Goal: Task Accomplishment & Management: Manage account settings

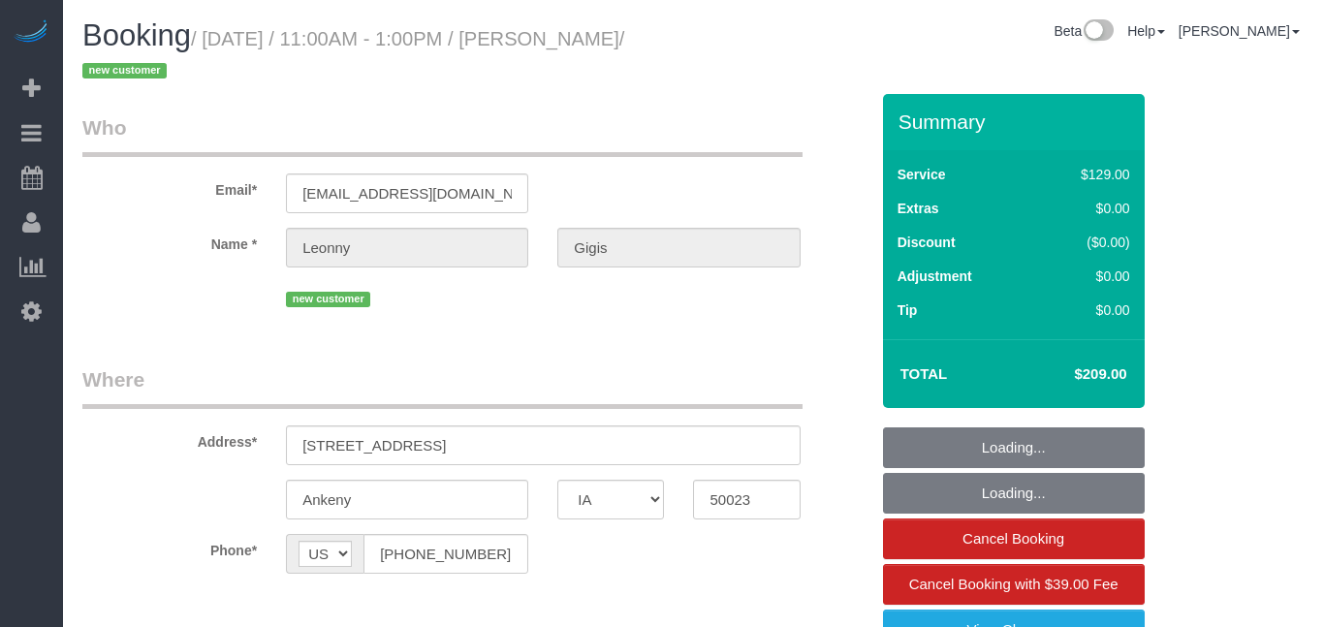
select select "IA"
select select "2"
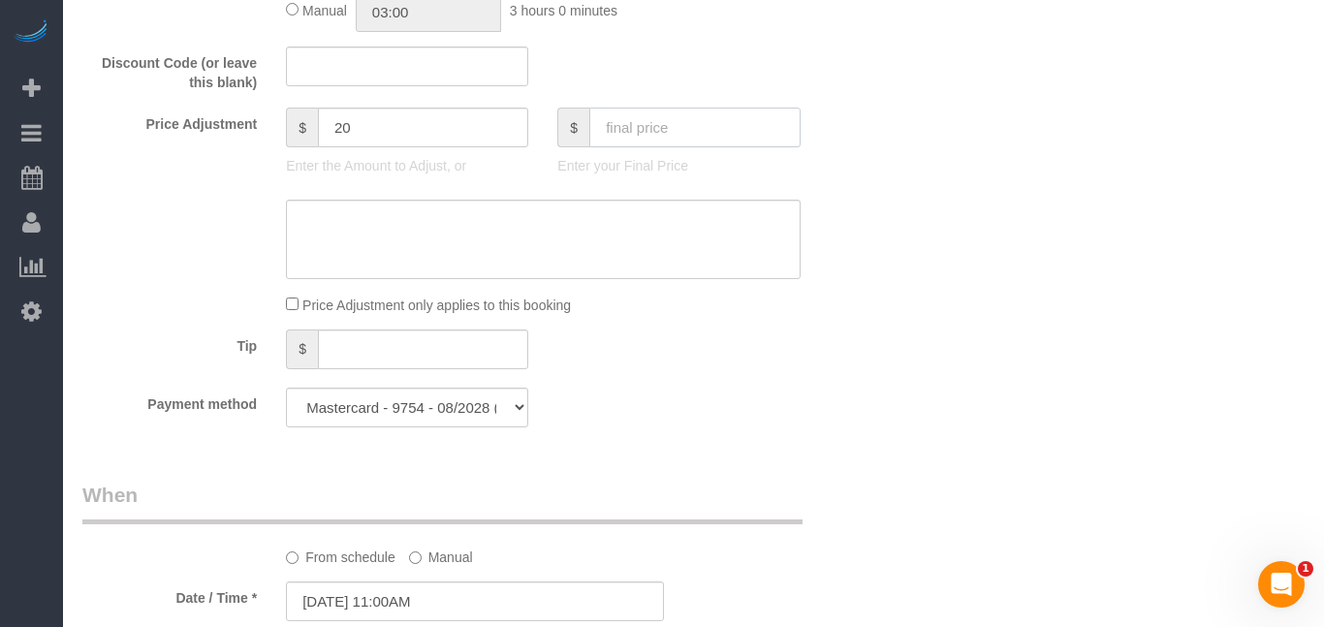
click at [757, 130] on input "text" at bounding box center [694, 128] width 210 height 40
type input "40"
type input "-149"
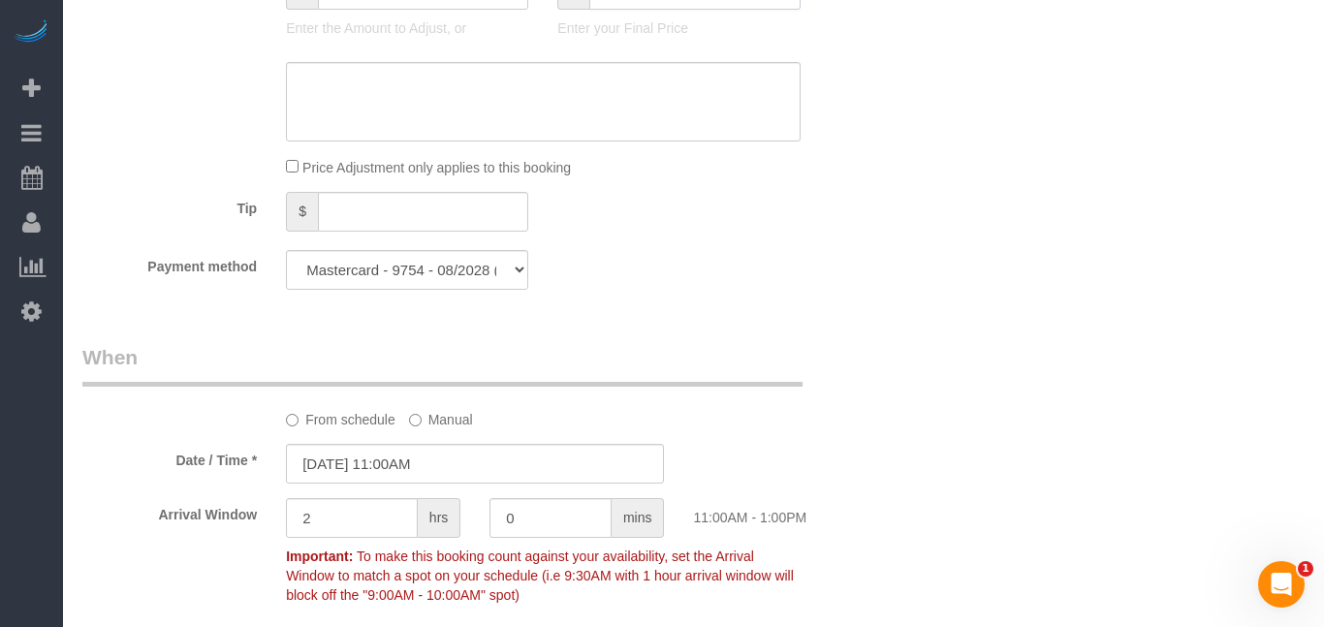
scroll to position [1527, 0]
click at [483, 81] on textarea at bounding box center [543, 99] width 514 height 79
click at [539, 83] on textarea at bounding box center [543, 99] width 514 height 79
click at [661, 78] on textarea at bounding box center [543, 99] width 514 height 79
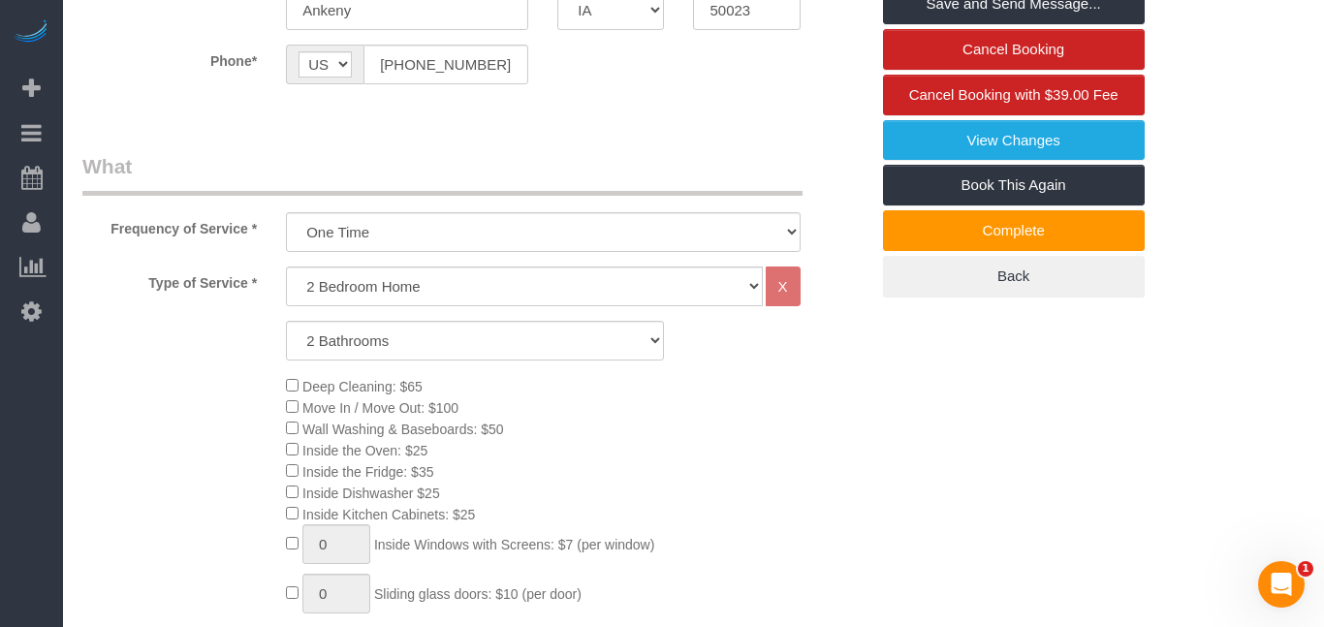
scroll to position [397, 0]
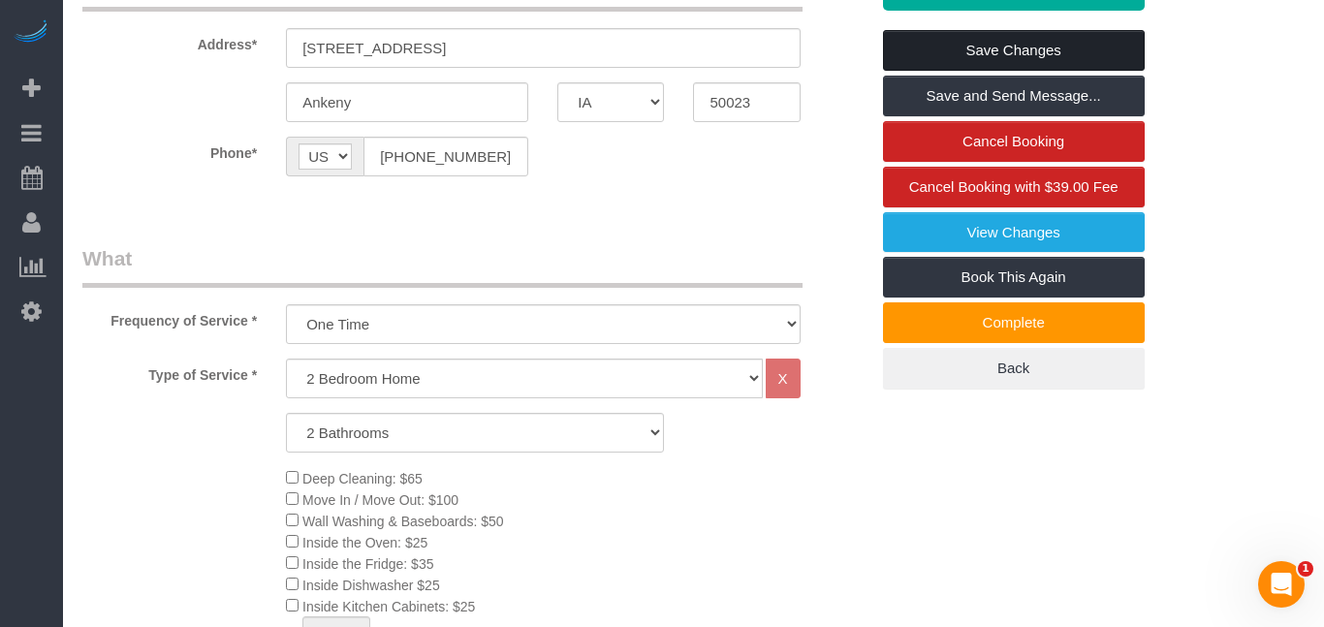
type textarea "for time [PERSON_NAME] was there. needs to call pest control before we go back …"
click at [1039, 48] on link "Save Changes" at bounding box center [1014, 50] width 262 height 41
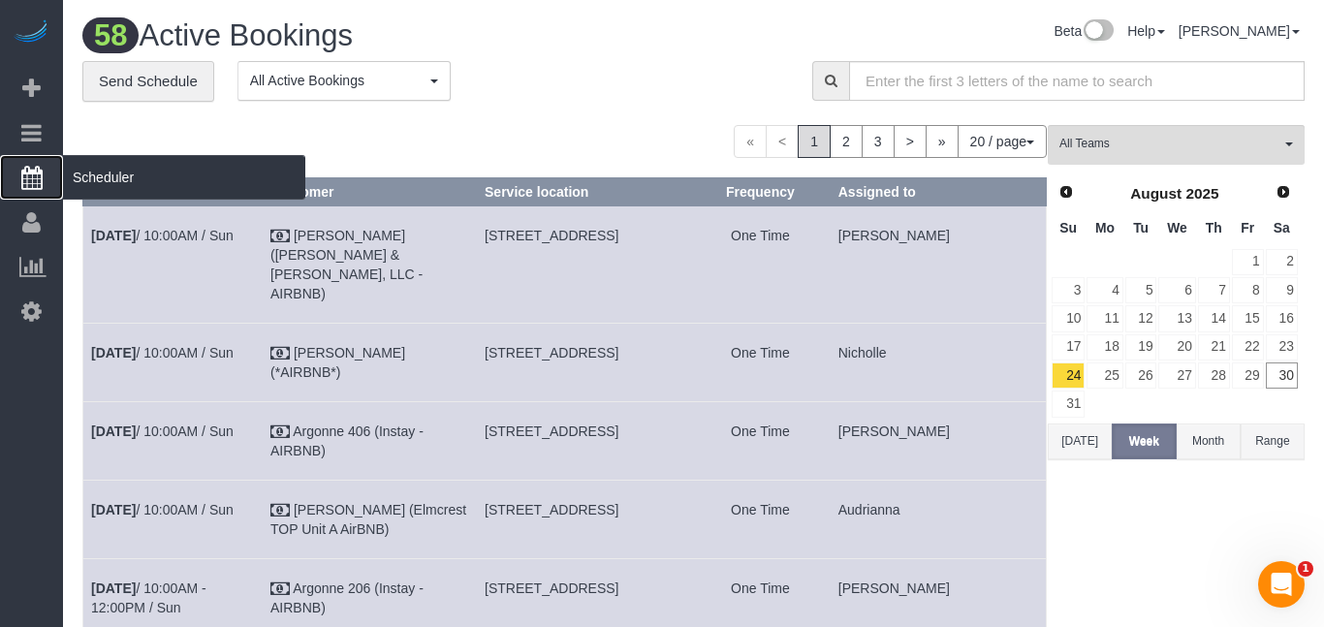
click at [23, 172] on icon at bounding box center [31, 177] width 21 height 23
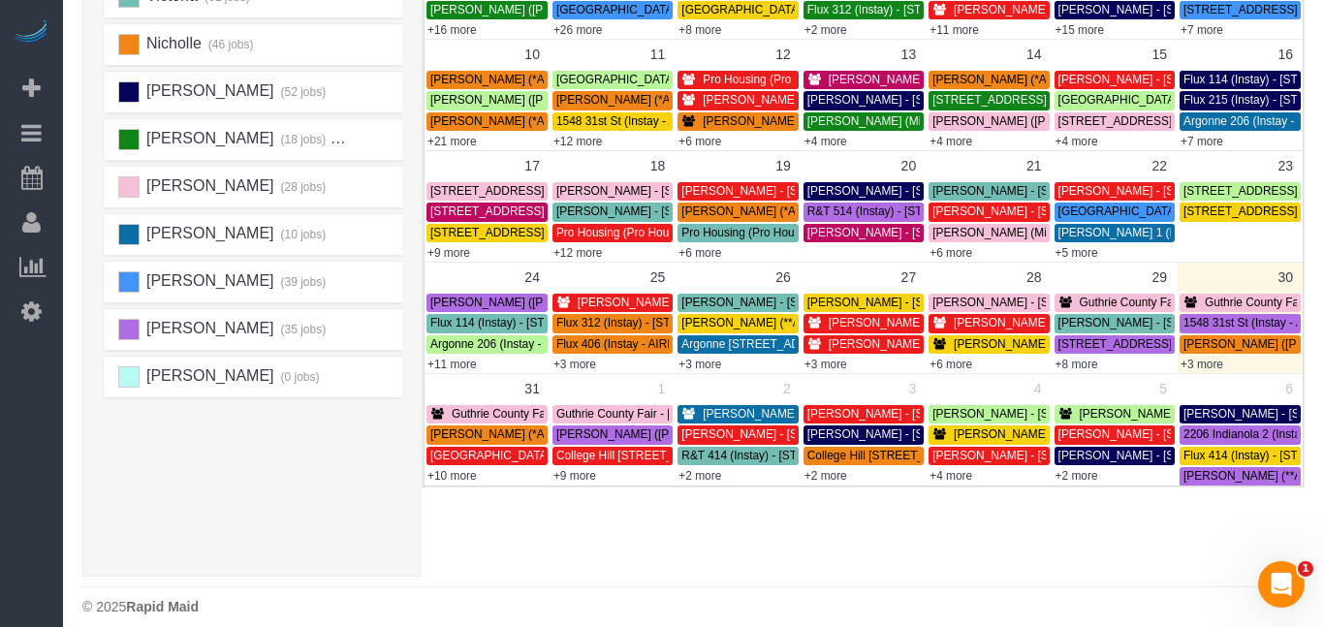
scroll to position [416, 0]
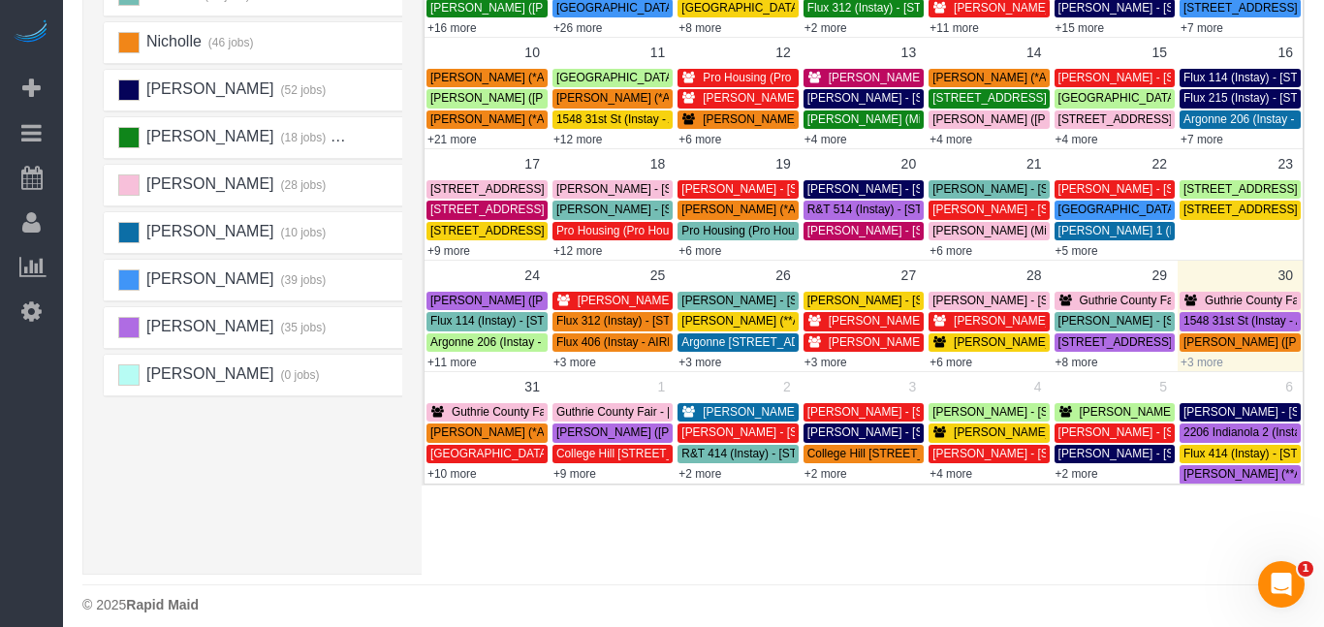
click at [1199, 362] on link "+3 more" at bounding box center [1201, 363] width 43 height 14
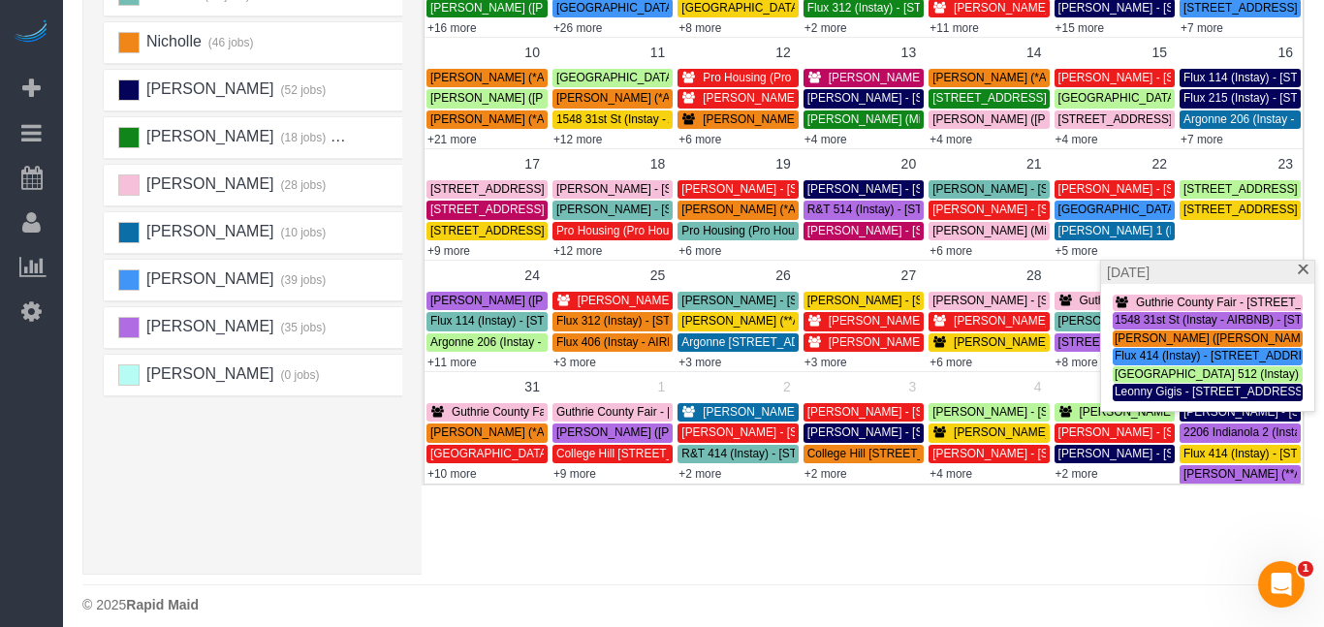
click at [804, 577] on div "Schedule Bookings Beta Help Help Docs Take a Tour Contact Support [PERSON_NAME]…" at bounding box center [693, 113] width 1261 height 1058
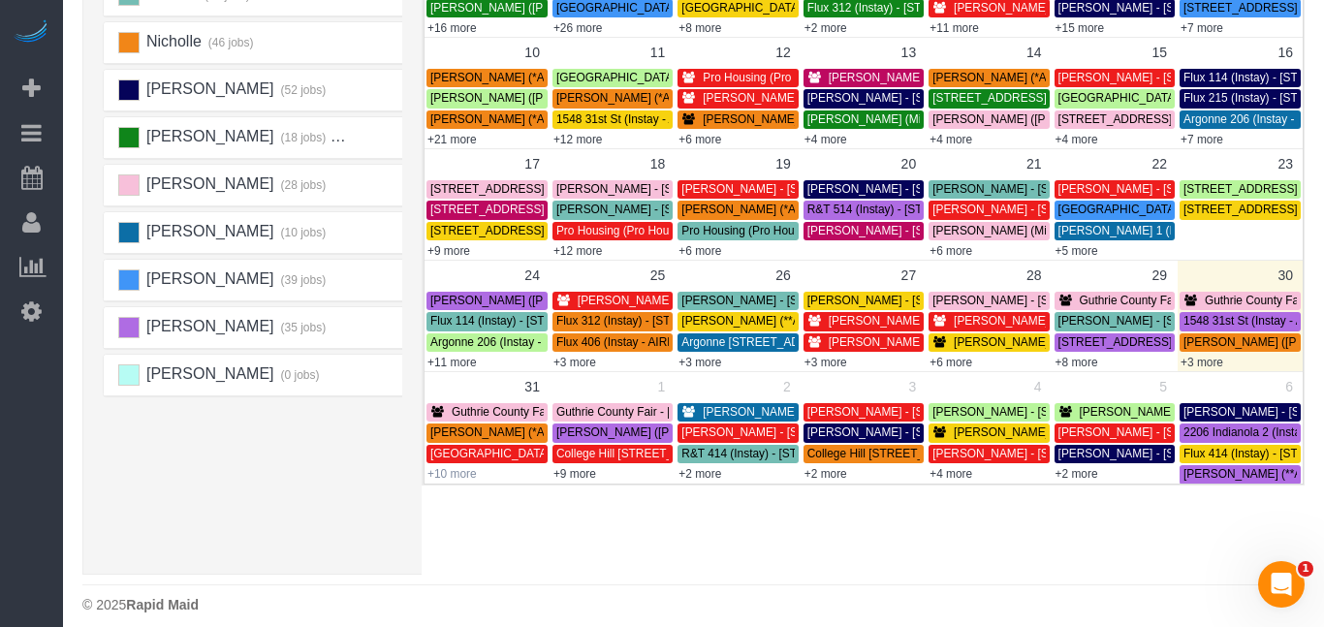
click at [458, 475] on link "+10 more" at bounding box center [451, 474] width 49 height 14
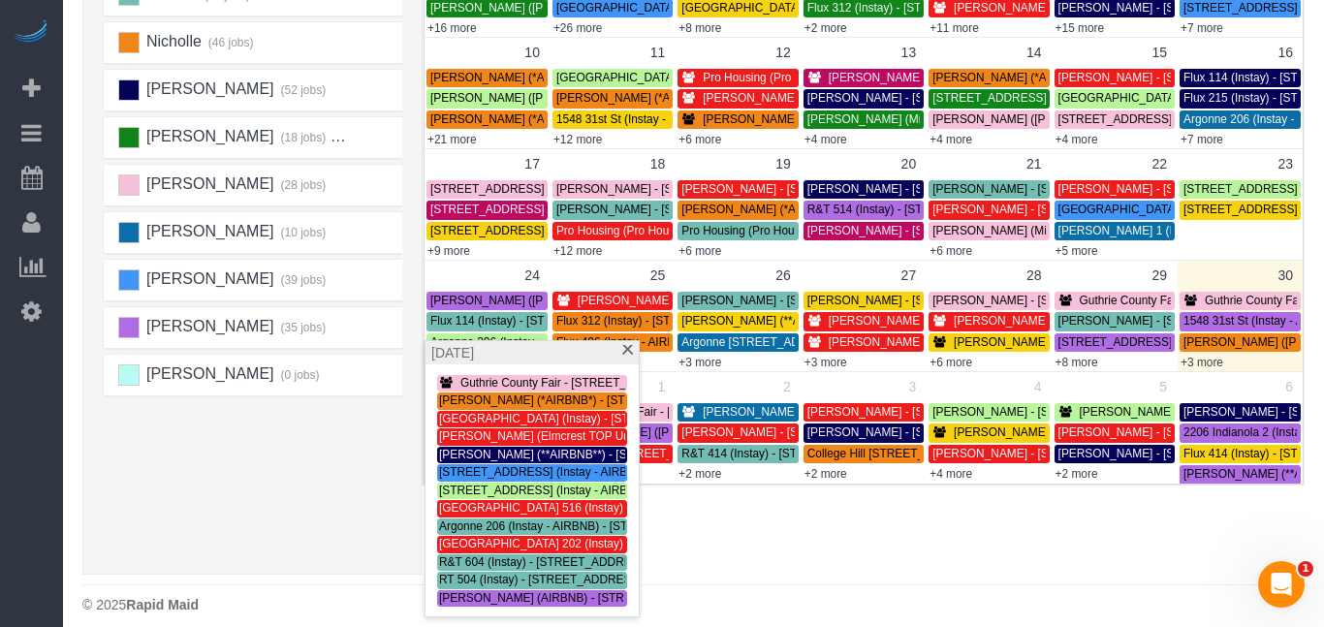
click at [383, 532] on div "[PERSON_NAME] (39 jobs) [PERSON_NAME] (39 jobs) [PERSON_NAME] (32 jobs) Archive…" at bounding box center [258, 166] width 310 height 775
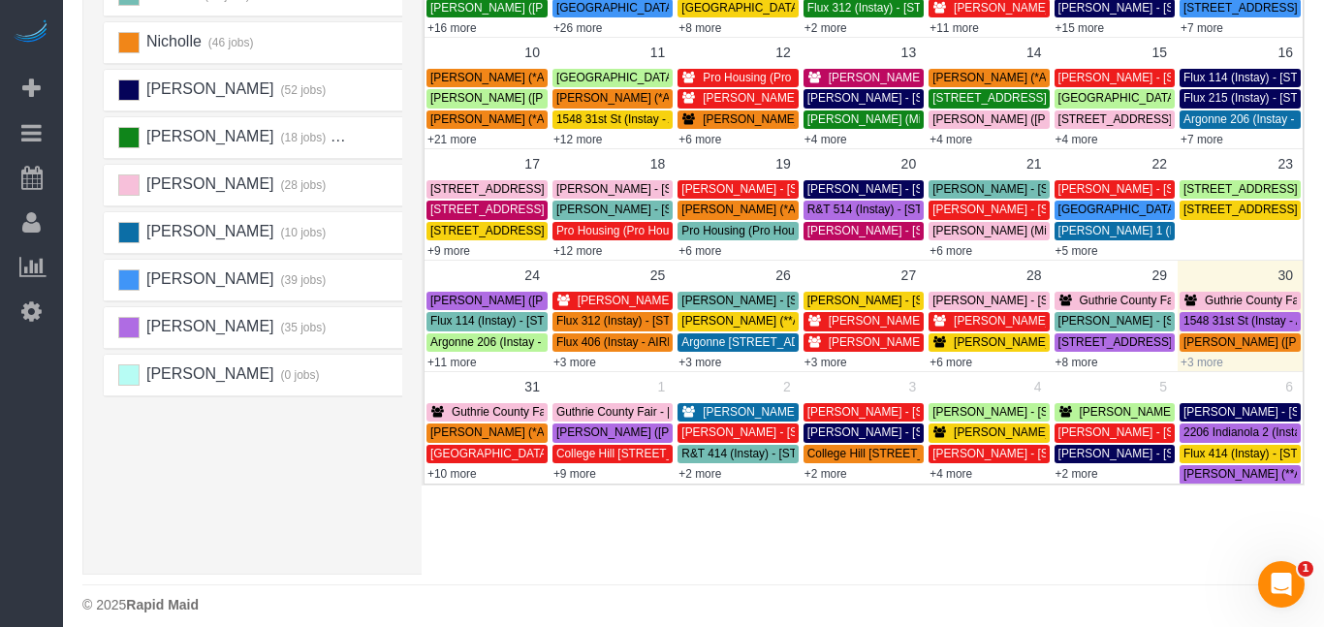
click at [1215, 368] on link "+3 more" at bounding box center [1201, 363] width 43 height 14
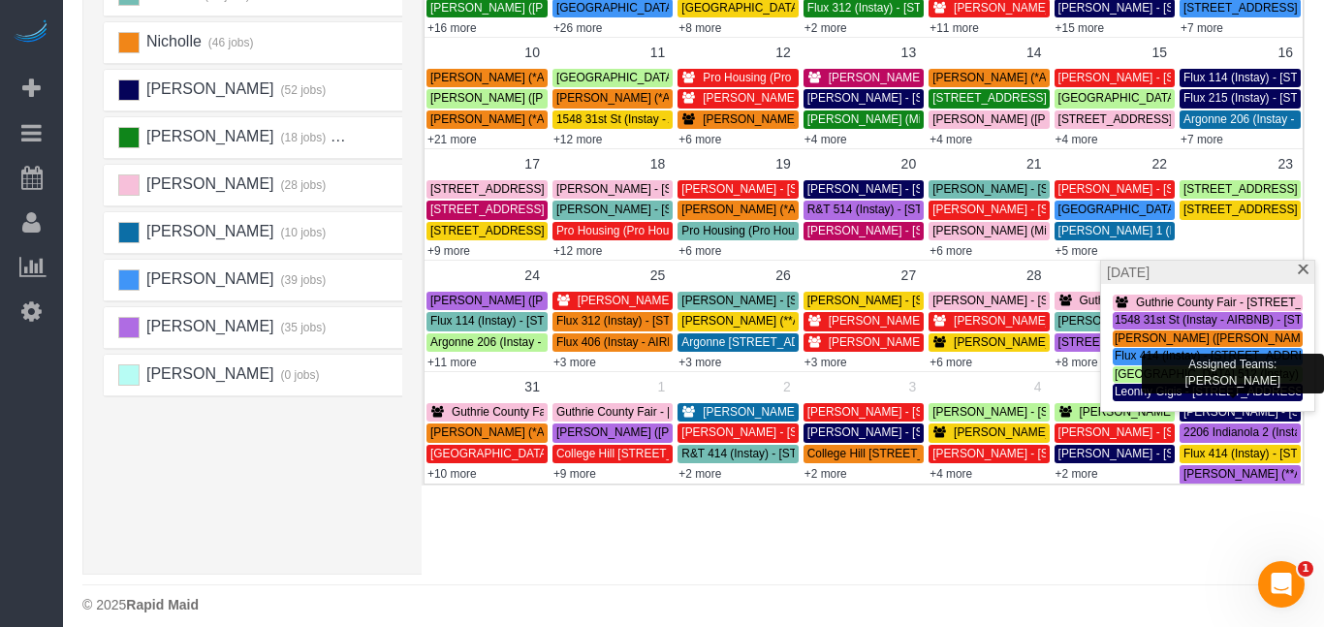
click at [1217, 396] on span "Leonny Gigis - [STREET_ADDRESS]" at bounding box center [1210, 392] width 192 height 14
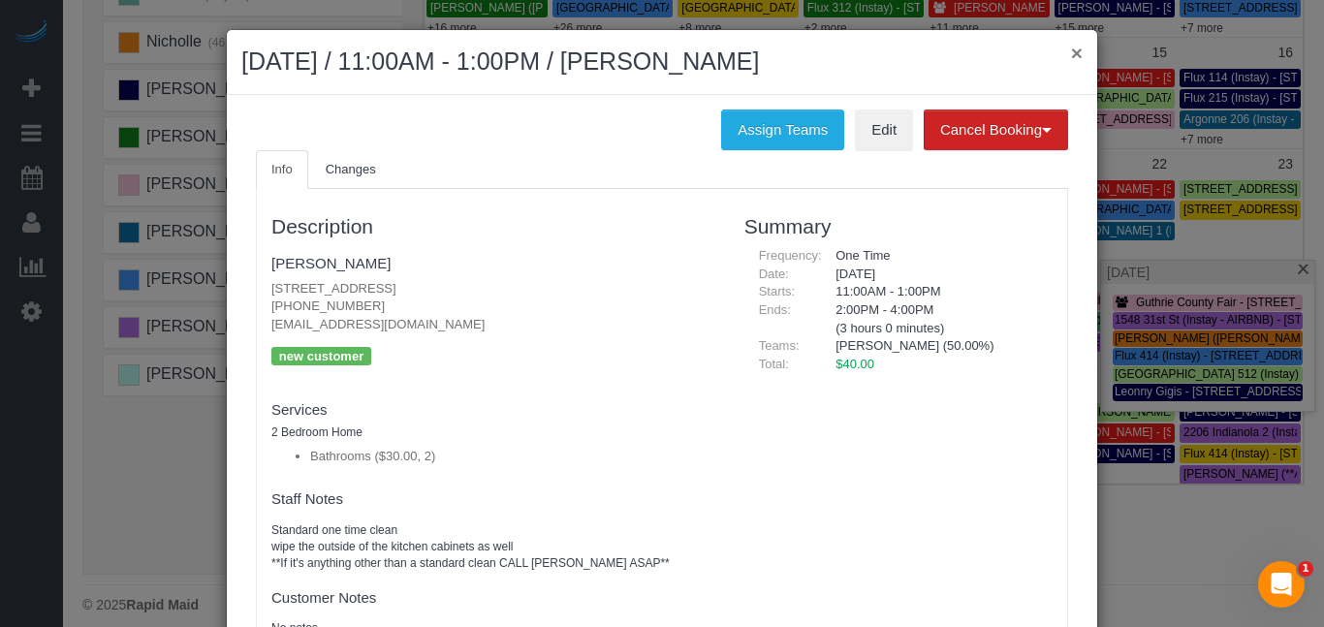
click at [1078, 48] on button "×" at bounding box center [1077, 53] width 12 height 20
